Goal: Task Accomplishment & Management: Complete application form

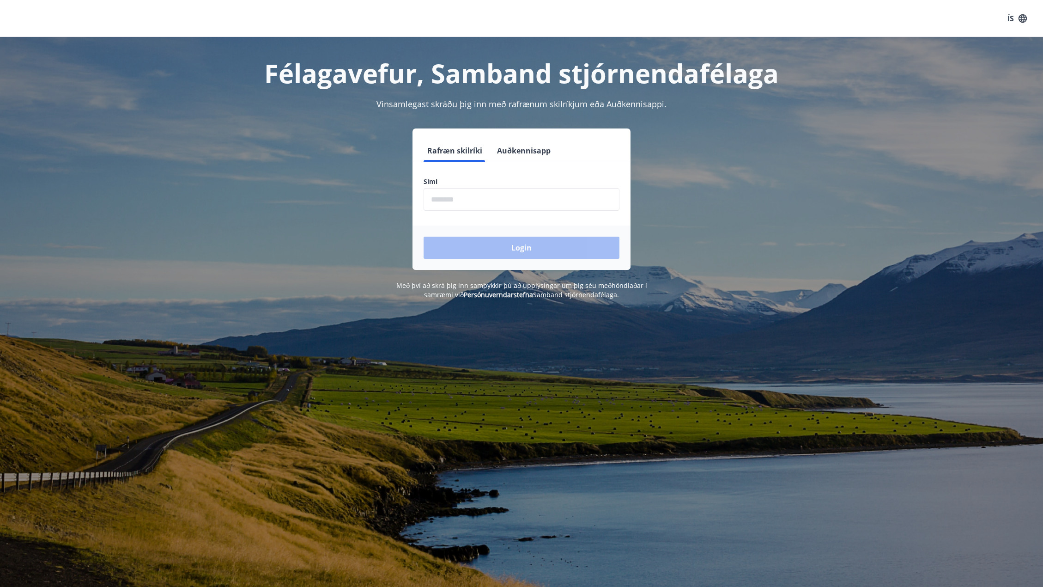
click at [470, 201] on input "phone" at bounding box center [522, 199] width 196 height 23
type input "********"
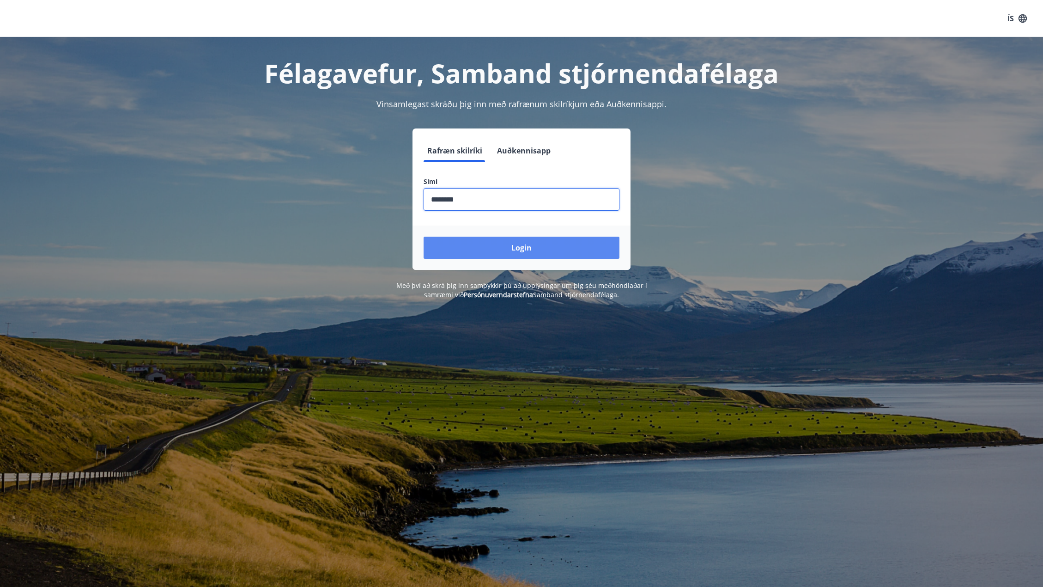
click at [502, 245] on button "Login" at bounding box center [522, 248] width 196 height 22
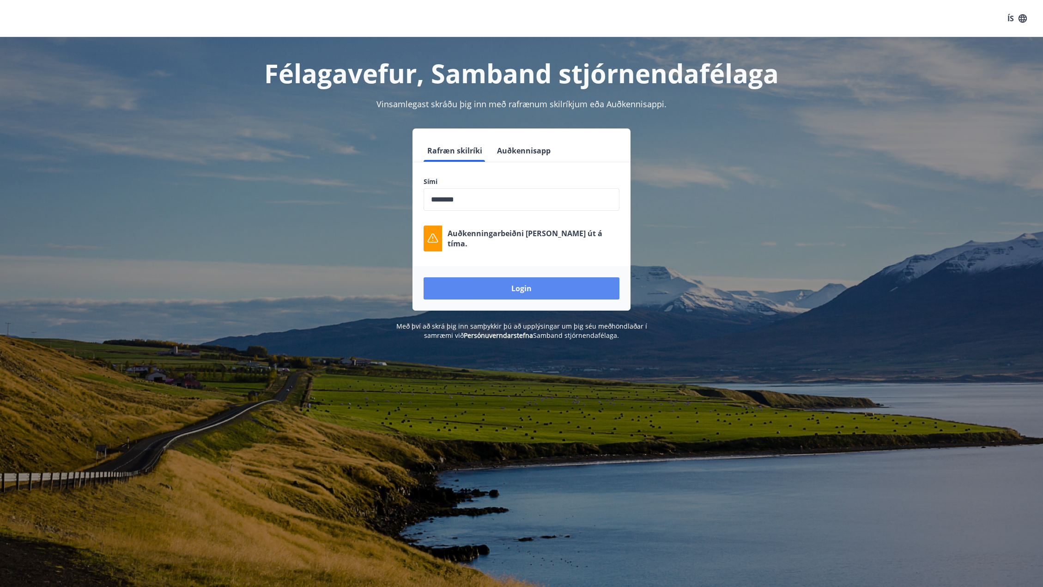
click at [516, 294] on button "Login" at bounding box center [522, 288] width 196 height 22
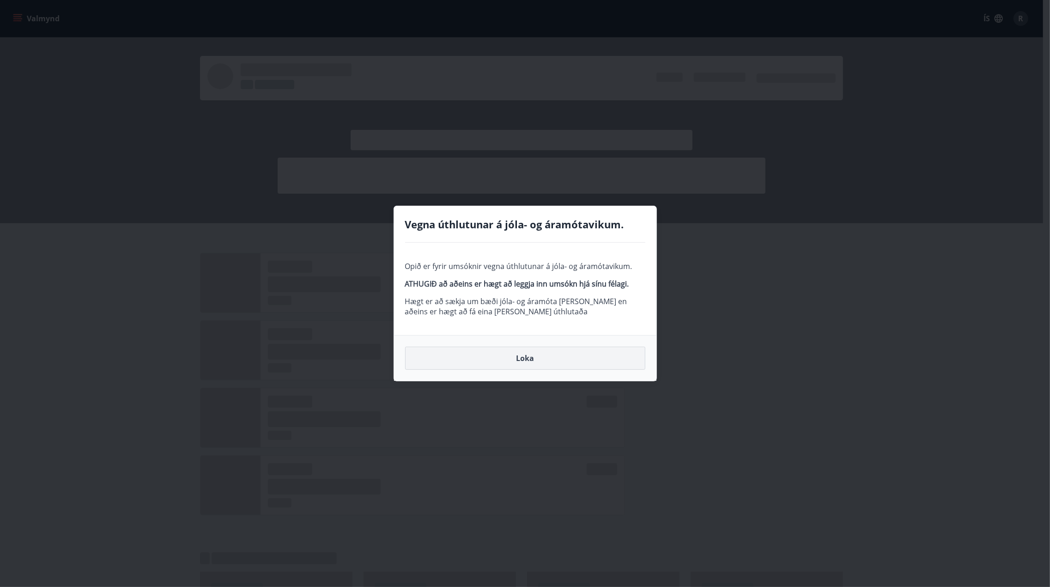
click at [548, 362] on button "Loka" at bounding box center [525, 357] width 240 height 23
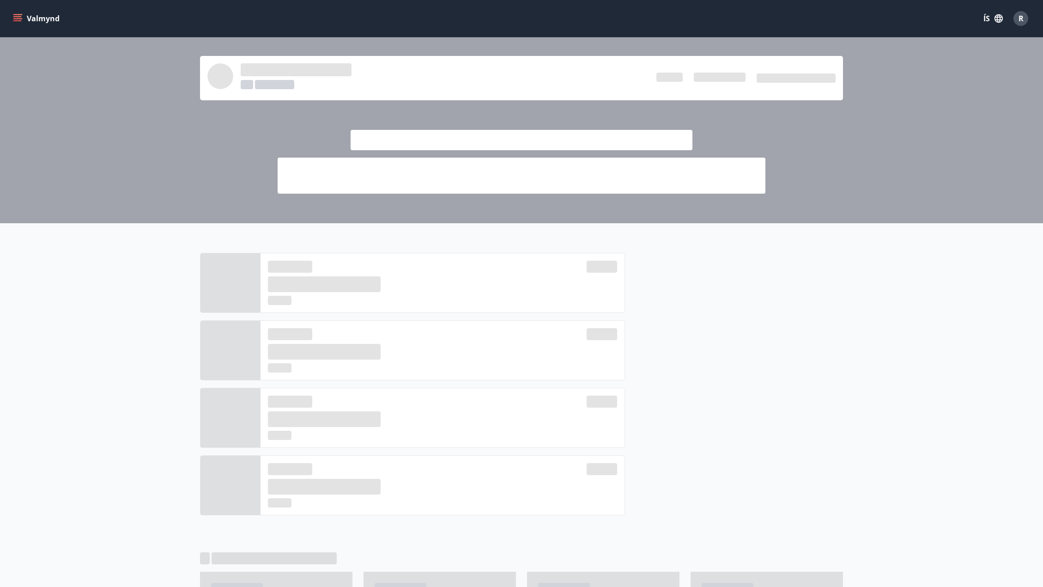
click at [19, 14] on icon "menu" at bounding box center [18, 14] width 10 height 1
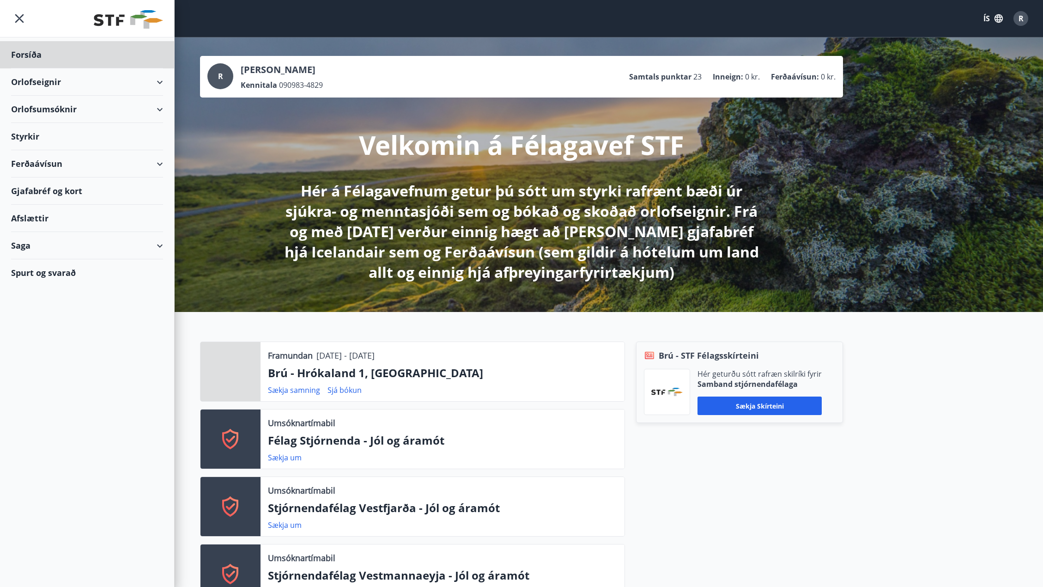
click at [29, 140] on div "Styrkir" at bounding box center [87, 136] width 152 height 27
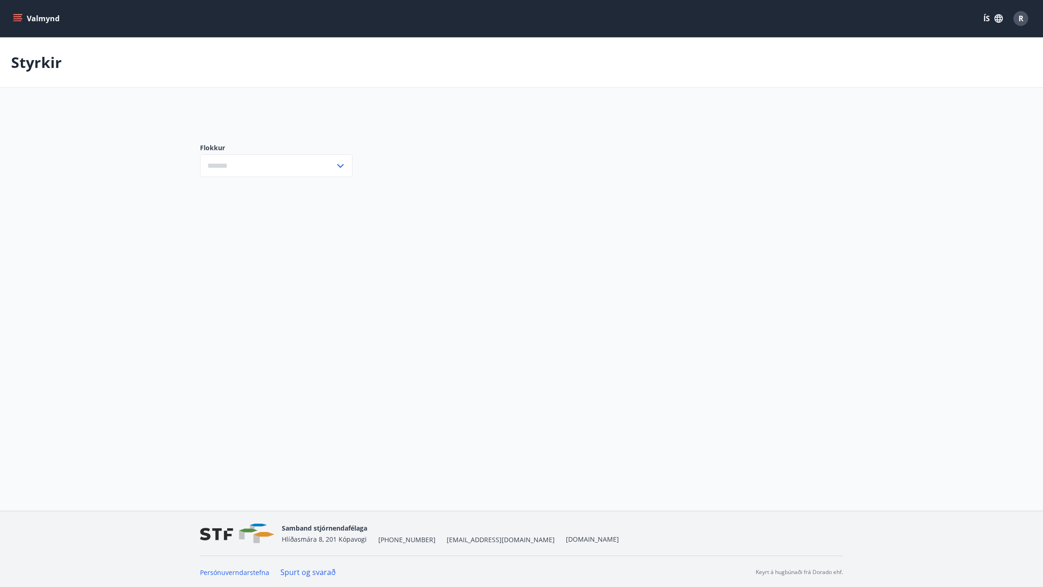
type input "***"
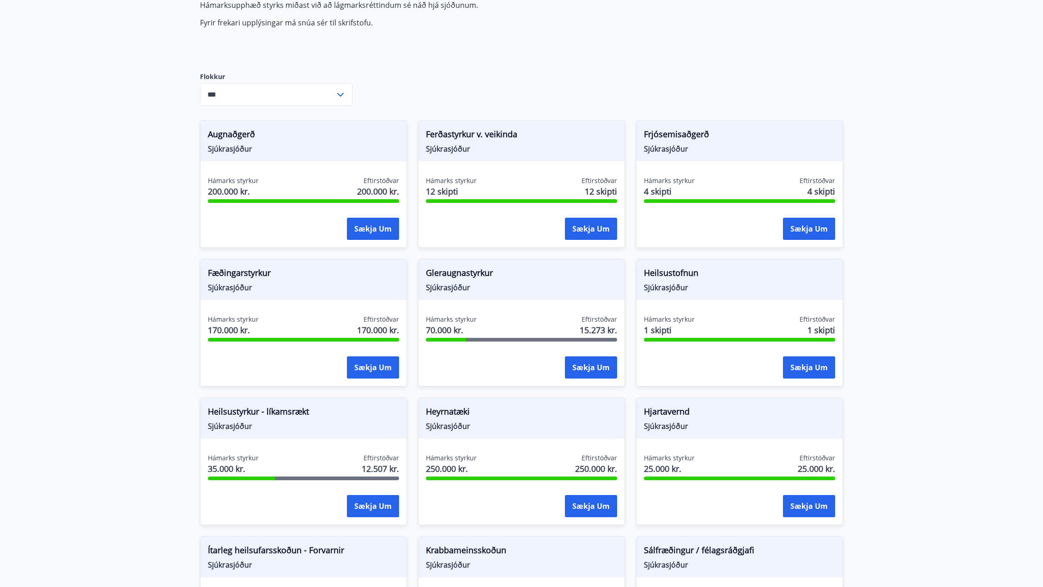
scroll to position [416, 0]
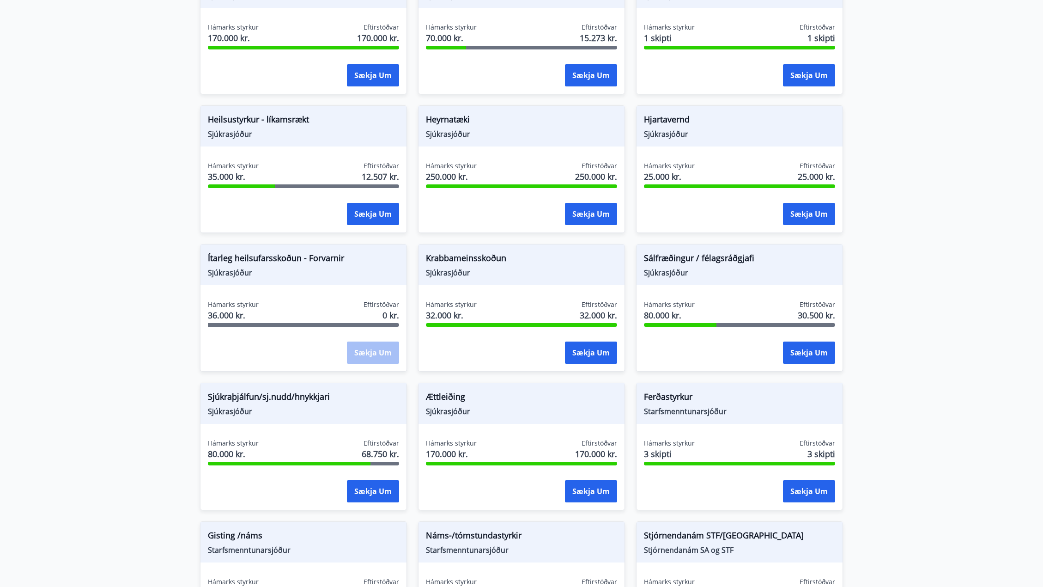
click at [292, 256] on span "Ítarleg heilsufarsskoðun - Forvarnir" at bounding box center [303, 260] width 191 height 16
click at [225, 262] on span "Ítarleg heilsufarsskoðun - Forvarnir" at bounding box center [303, 260] width 191 height 16
click at [232, 283] on div "Ítarleg heilsufarsskoðun - Forvarnir Sjúkrasjóður" at bounding box center [304, 264] width 206 height 41
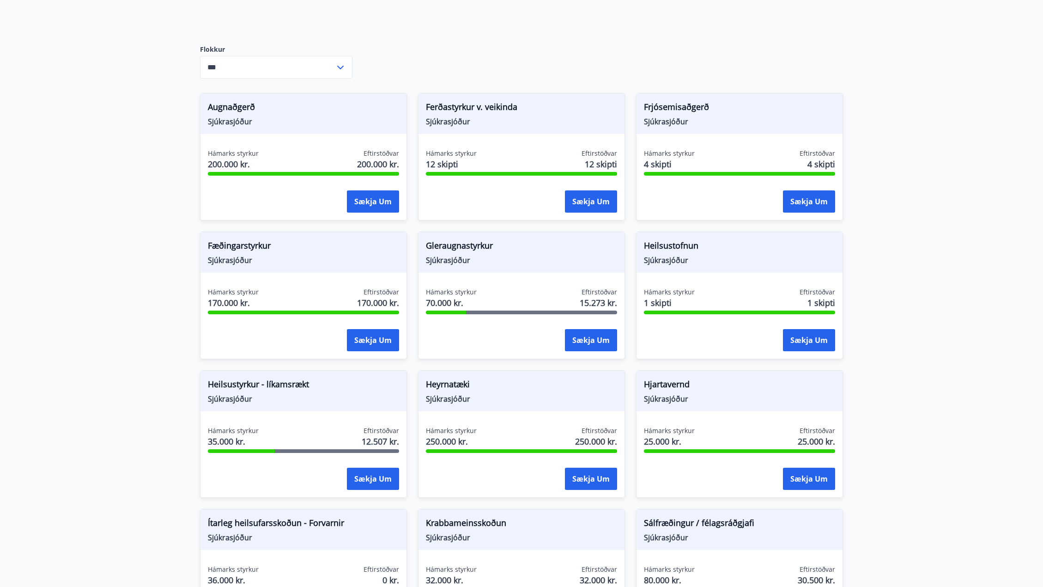
scroll to position [148, 0]
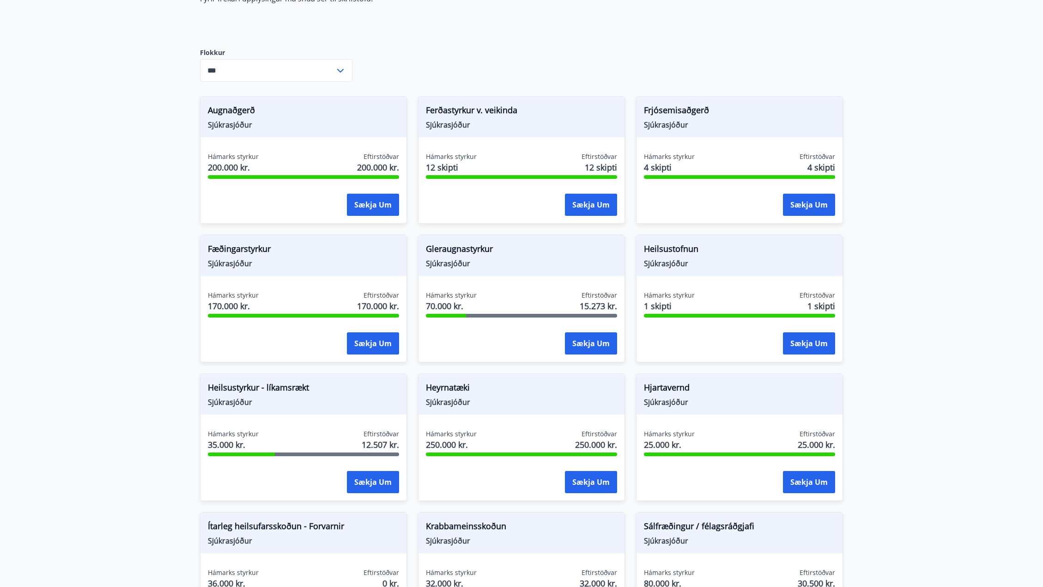
click at [667, 123] on span "Sjúkrasjóður" at bounding box center [739, 125] width 191 height 10
click at [808, 194] on button "Sækja um" at bounding box center [809, 205] width 52 height 22
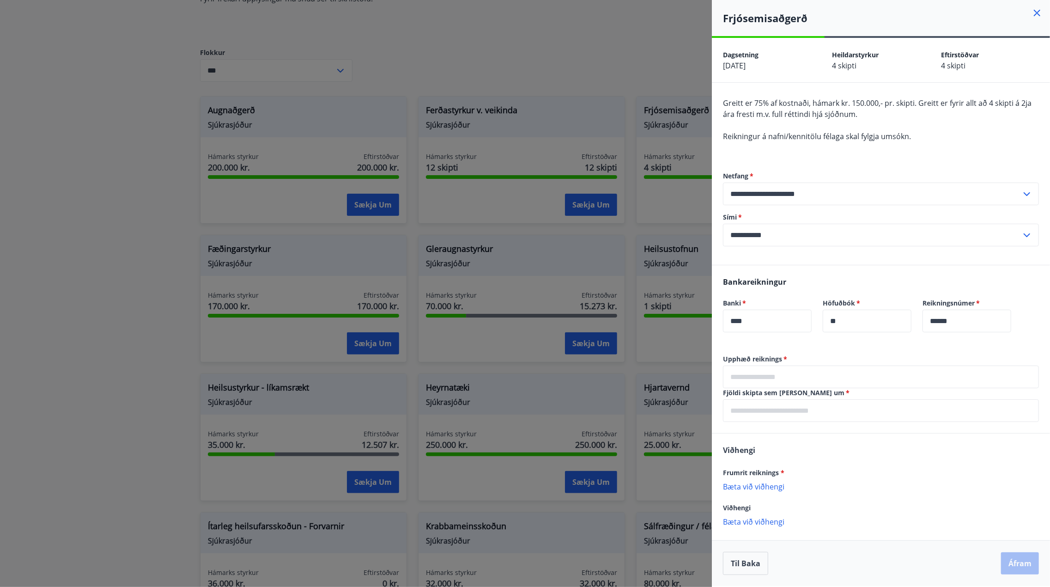
click at [119, 243] on div at bounding box center [525, 293] width 1050 height 587
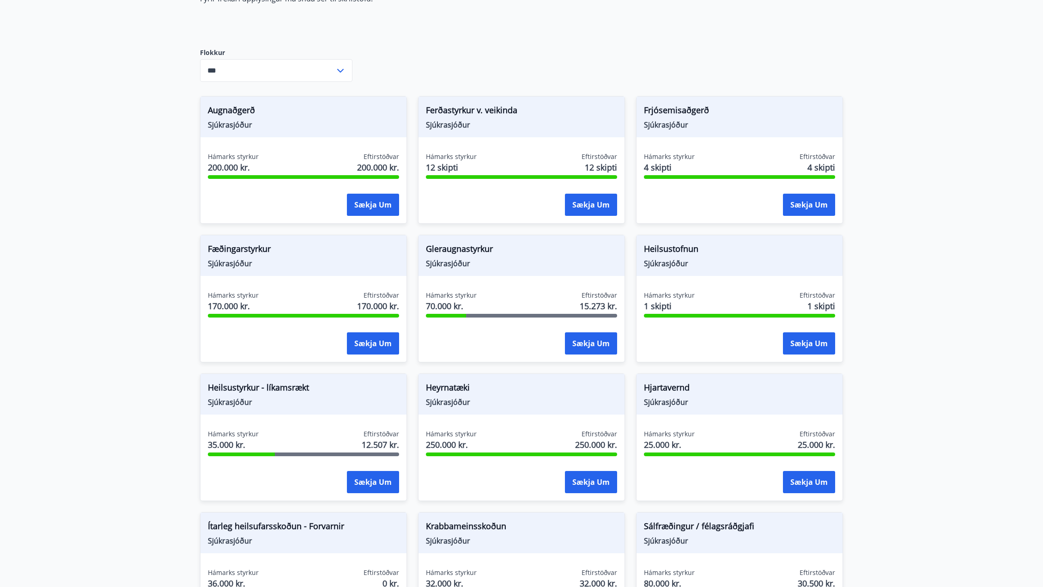
scroll to position [333, 0]
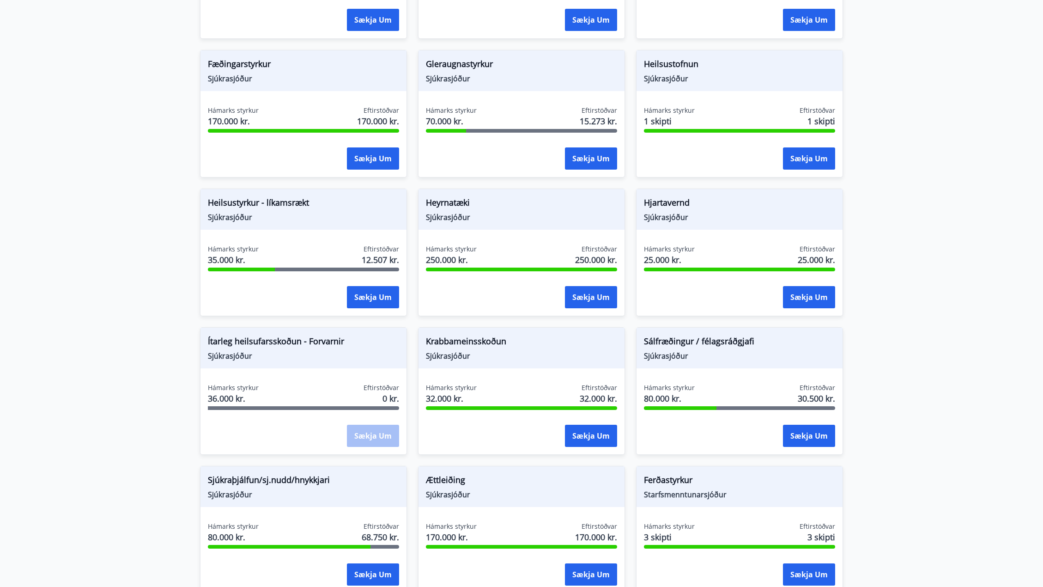
click at [391, 442] on div "Sækja um" at bounding box center [373, 436] width 52 height 23
